Goal: Navigation & Orientation: Find specific page/section

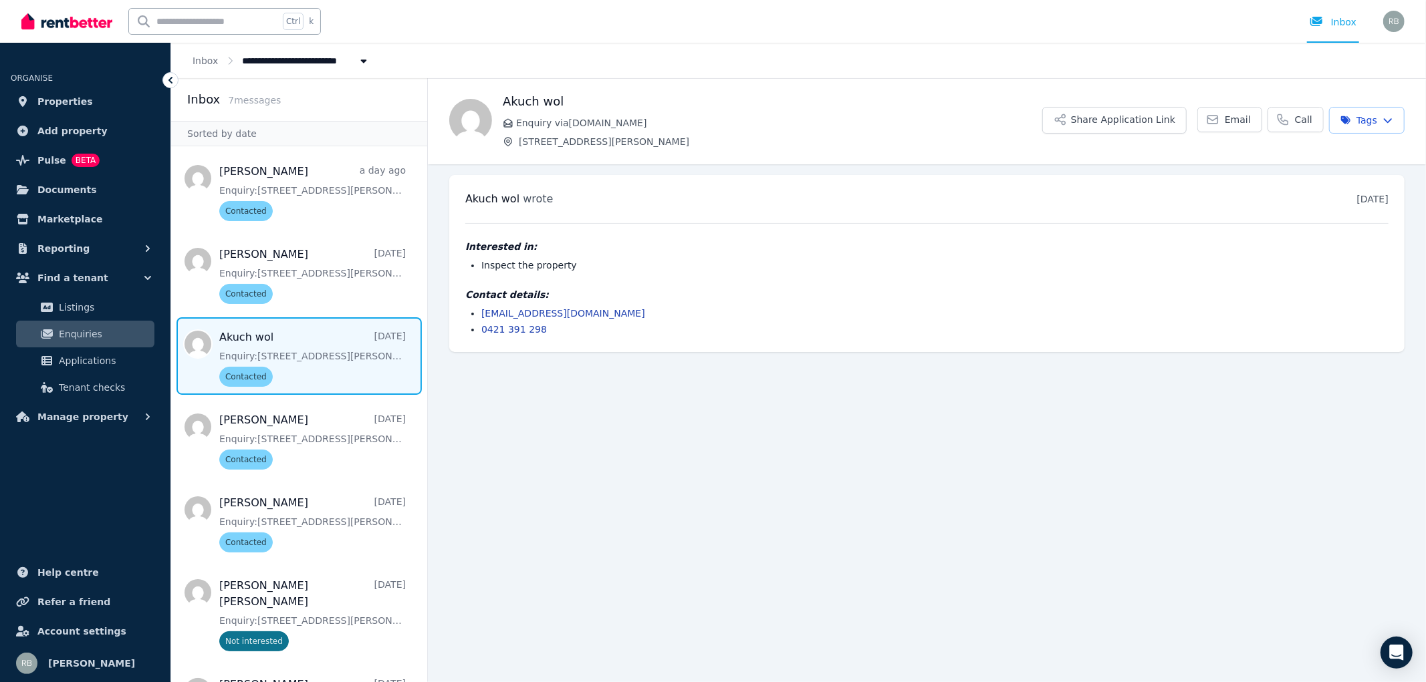
click at [309, 343] on span "Message list" at bounding box center [299, 356] width 256 height 78
click at [1387, 119] on html "**********" at bounding box center [713, 341] width 1426 height 682
click at [1013, 295] on html "**********" at bounding box center [713, 341] width 1426 height 682
